Goal: Information Seeking & Learning: Understand process/instructions

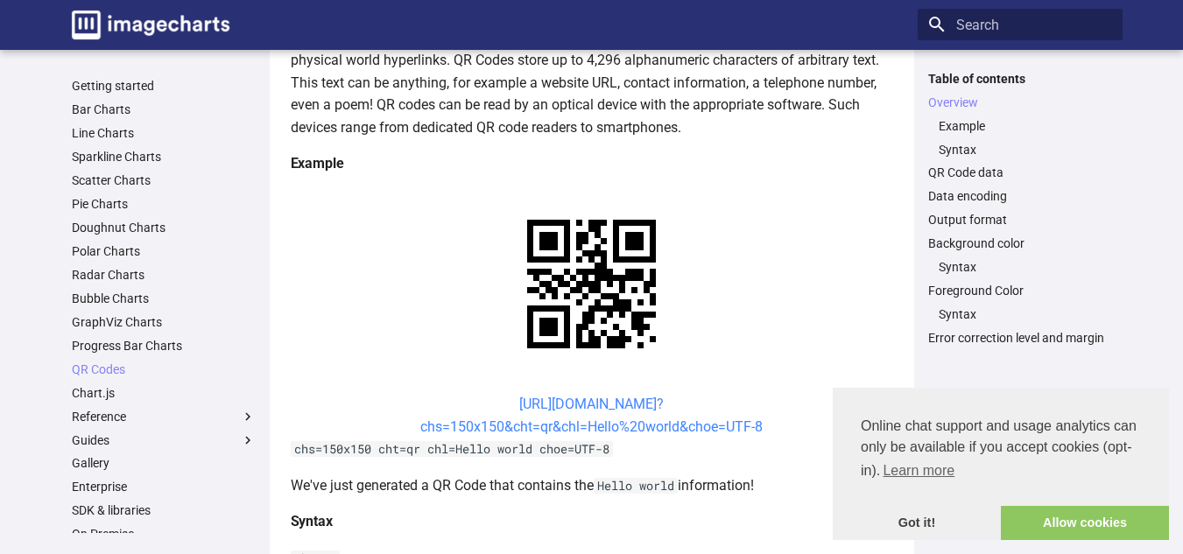
scroll to position [175, 0]
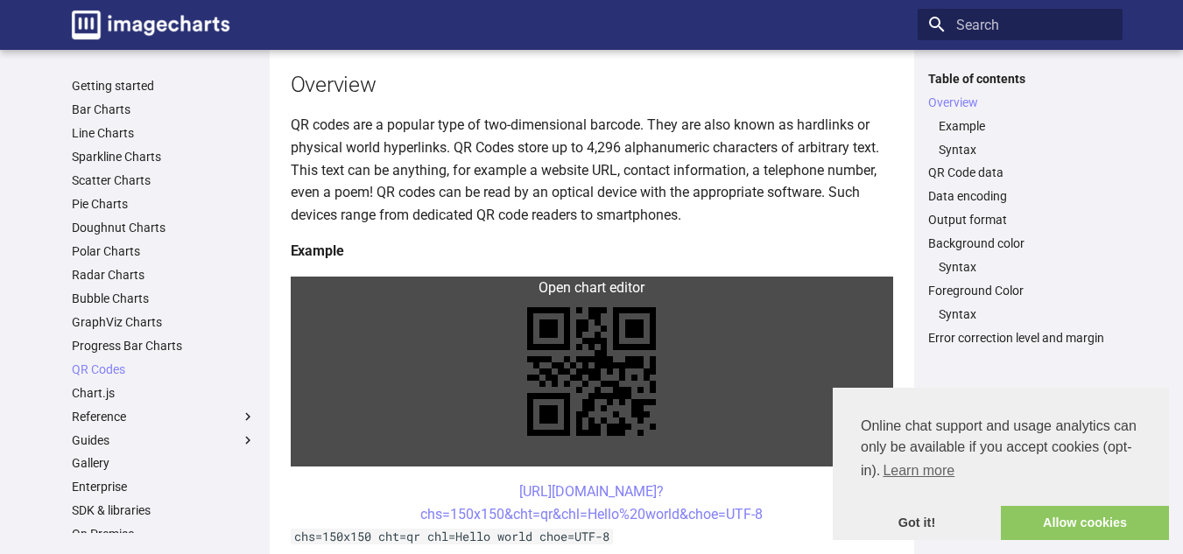
click at [569, 287] on link at bounding box center [592, 372] width 602 height 190
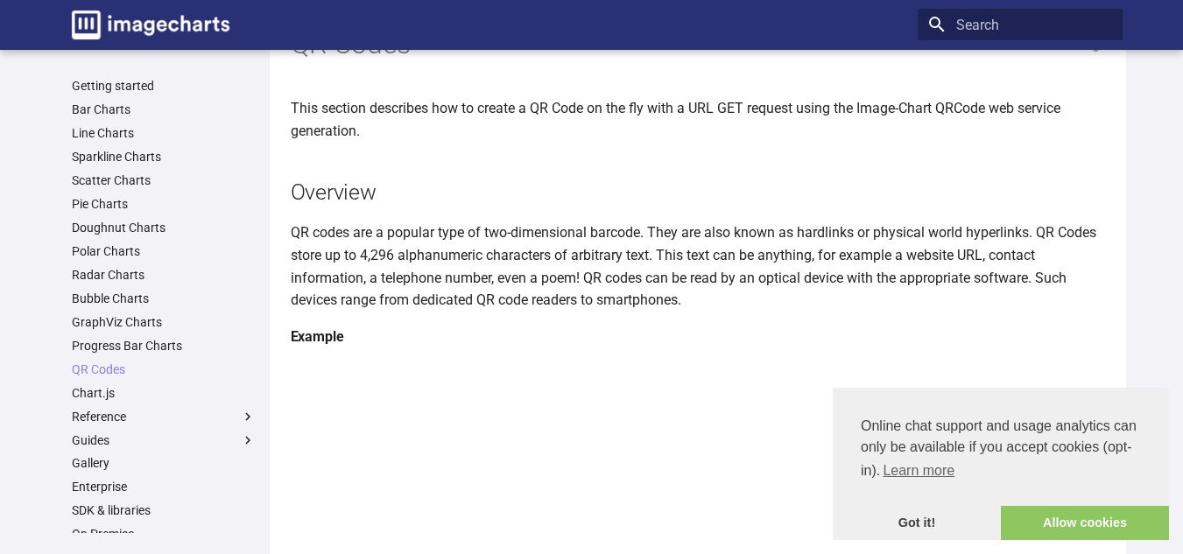
scroll to position [0, 0]
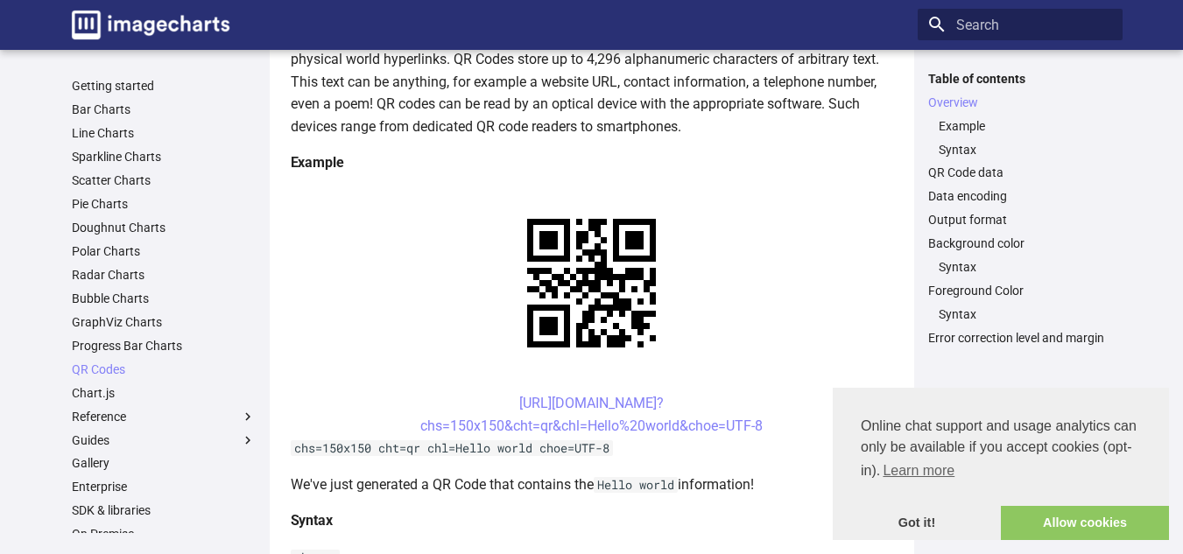
scroll to position [263, 0]
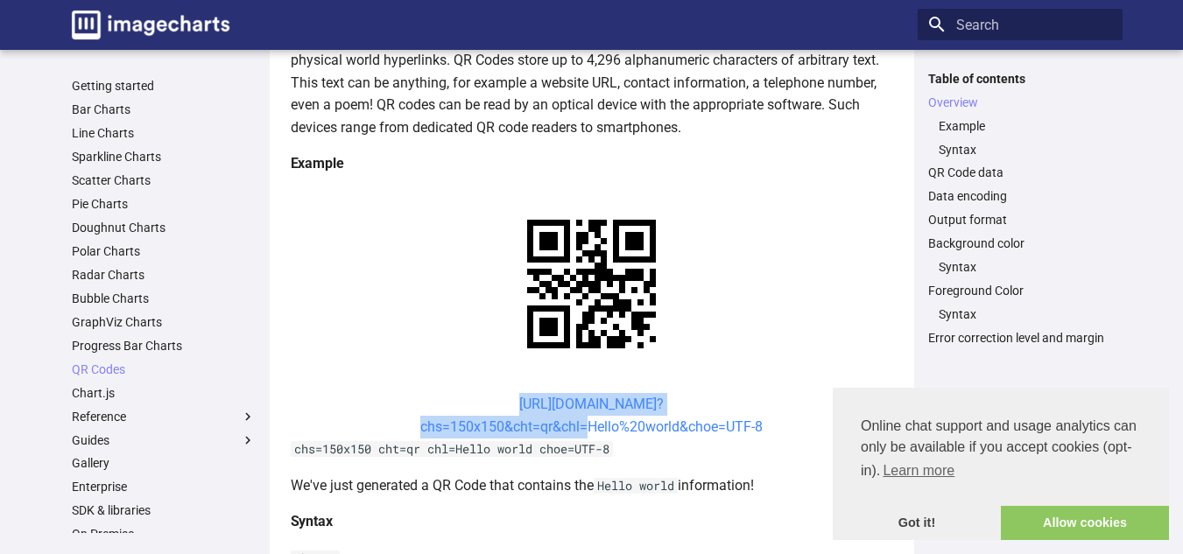
drag, startPoint x: 488, startPoint y: 233, endPoint x: 573, endPoint y: 252, distance: 87.1
click at [579, 393] on center "https://image-charts.com/chart? chs=150x150&cht=qr&chl=Hello%20world&choe=UTF-8" at bounding box center [592, 415] width 602 height 45
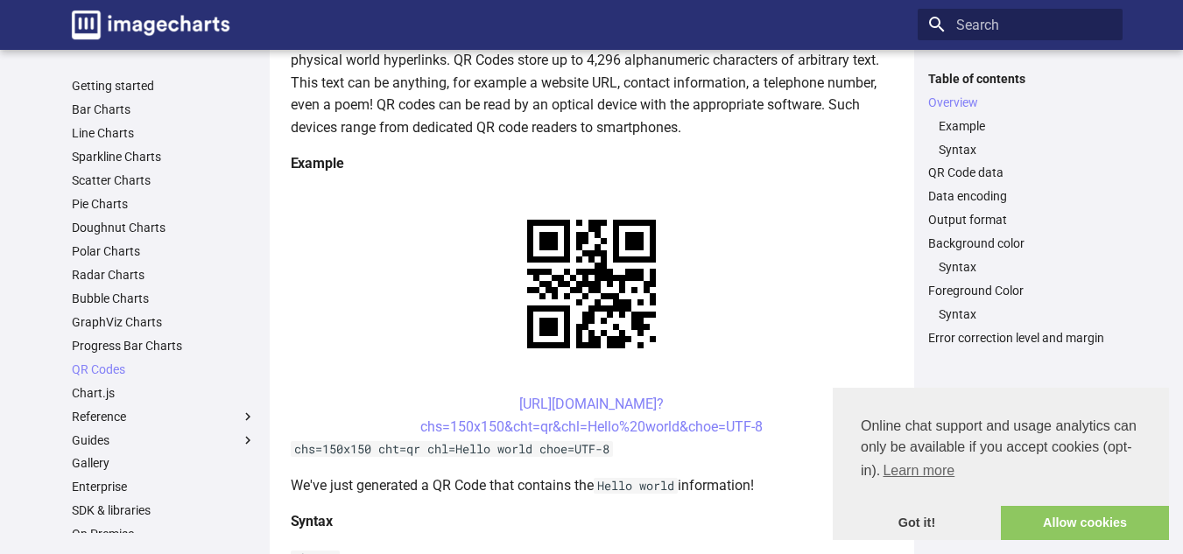
drag, startPoint x: 572, startPoint y: 250, endPoint x: 717, endPoint y: 161, distance: 169.8
click at [720, 155] on h4 "Example" at bounding box center [592, 163] width 602 height 23
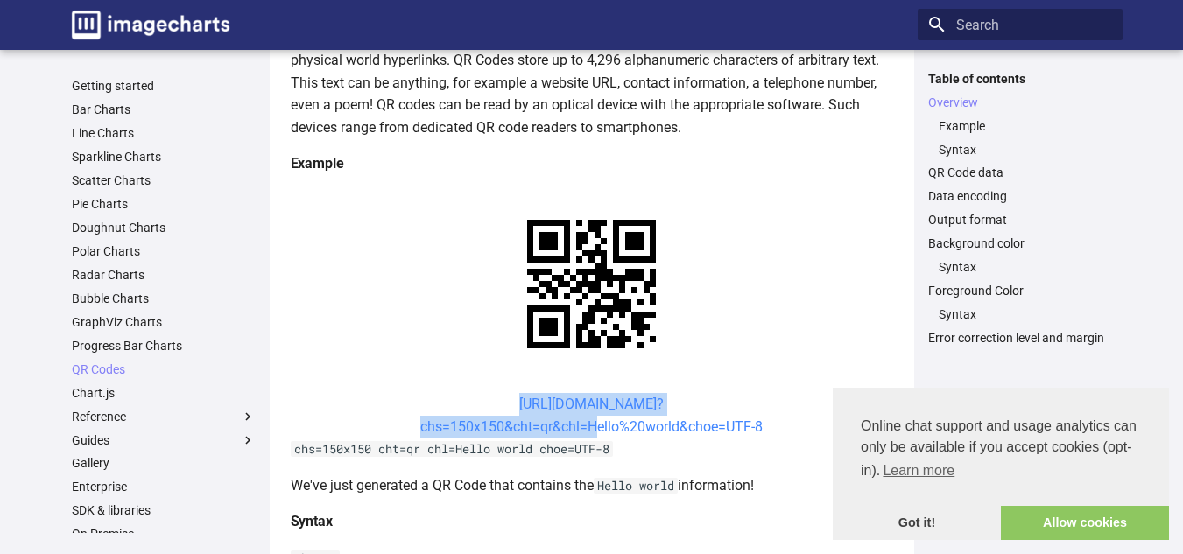
drag, startPoint x: 475, startPoint y: 234, endPoint x: 585, endPoint y: 267, distance: 114.4
click at [585, 393] on center "https://image-charts.com/chart? chs=150x150&cht=qr&chl=Hello%20world&choe=UTF-8" at bounding box center [592, 415] width 602 height 45
copy link "https://image-charts.com/chart? chs=150x150&cht=qr&chl="
